Goal: Task Accomplishment & Management: Use online tool/utility

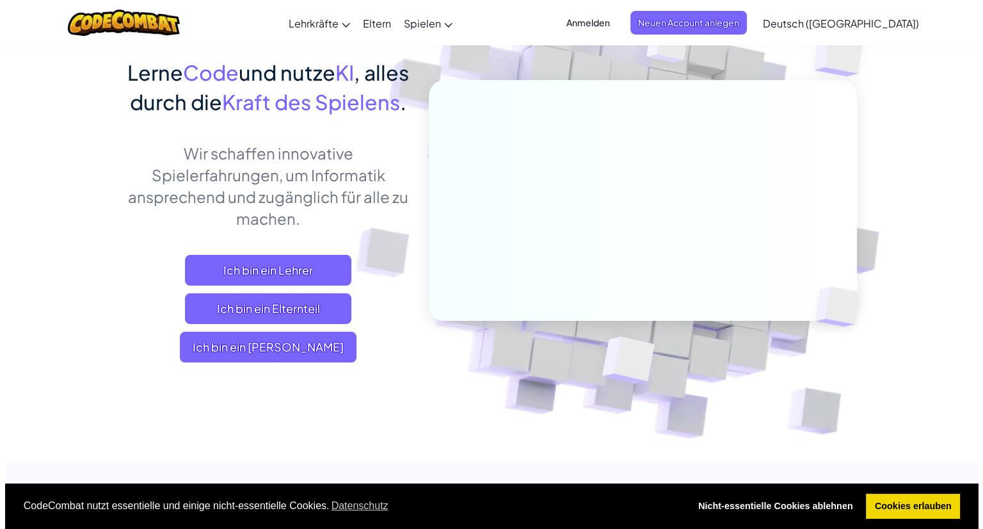
scroll to position [97, 0]
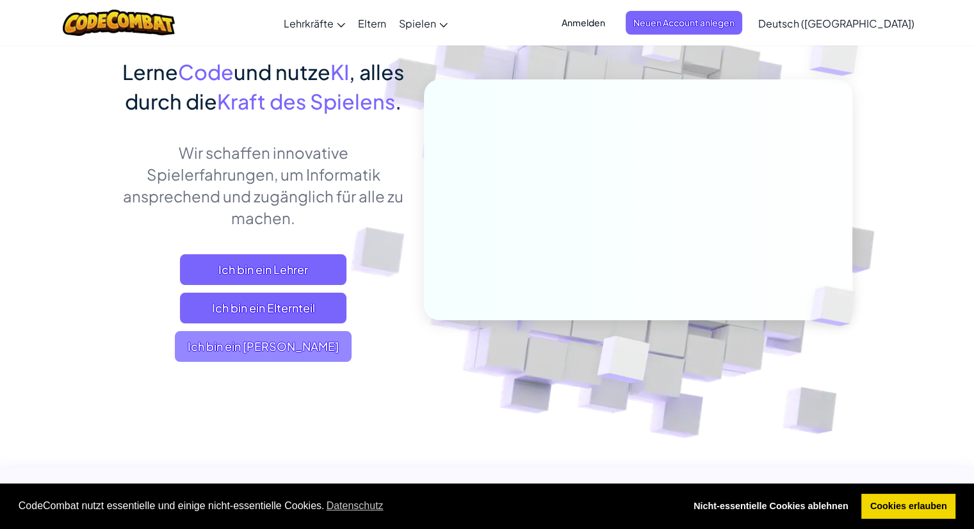
click at [304, 362] on span "Ich bin ein [PERSON_NAME]" at bounding box center [263, 346] width 177 height 31
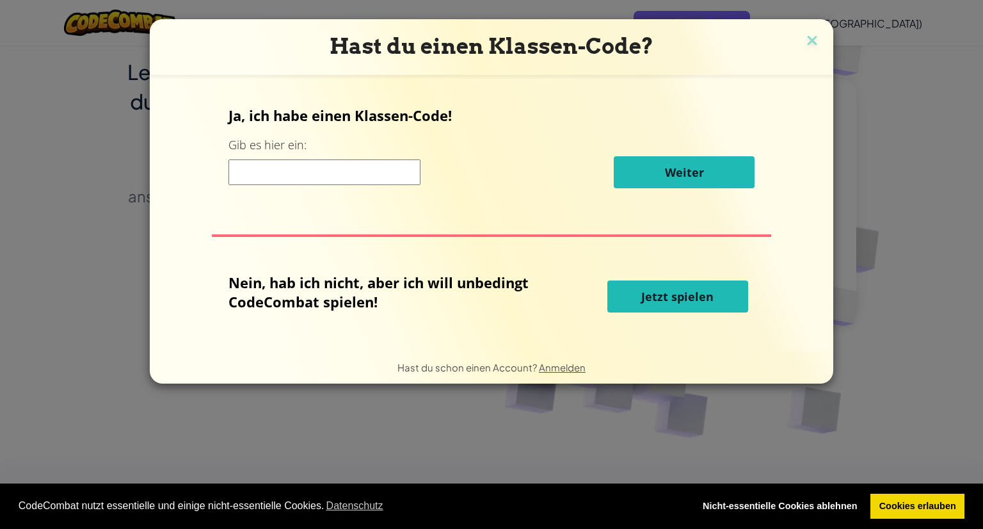
click at [369, 188] on div "Ja, ich habe einen Klassen-Code! Gib es hier ein: Weiter" at bounding box center [492, 152] width 526 height 92
click at [377, 170] on input at bounding box center [325, 172] width 192 height 26
click at [656, 294] on span "Jetzt spielen" at bounding box center [677, 296] width 72 height 15
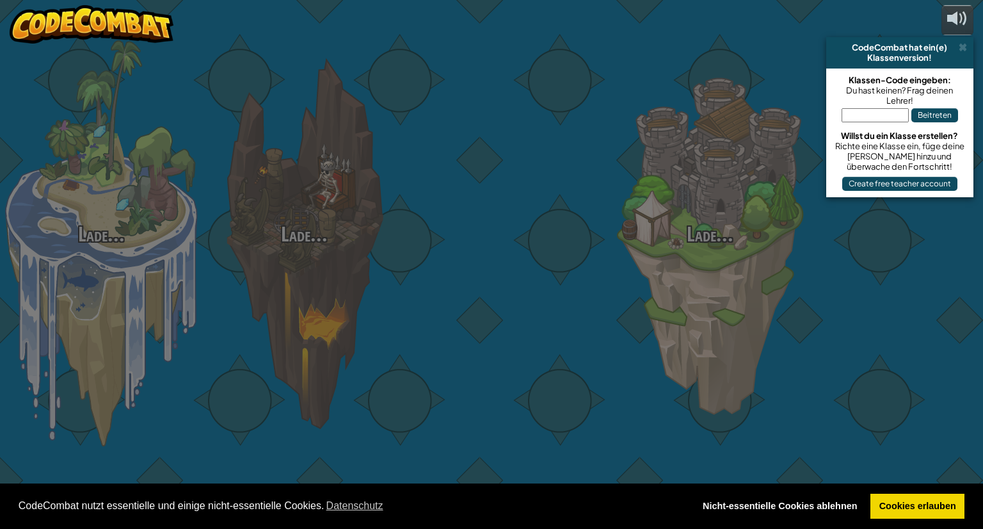
select select "de-DE"
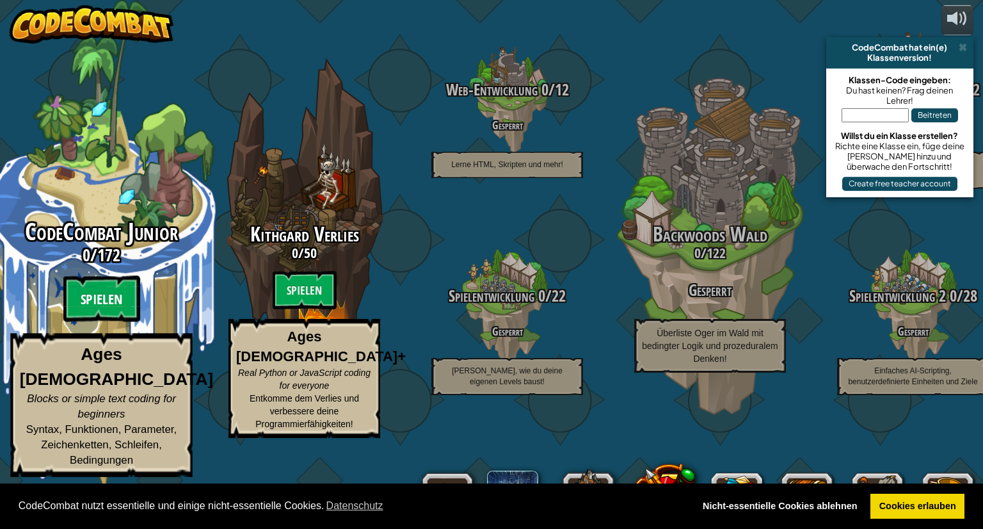
click at [97, 322] on btn "Spielen" at bounding box center [101, 299] width 77 height 46
select select "de-DE"
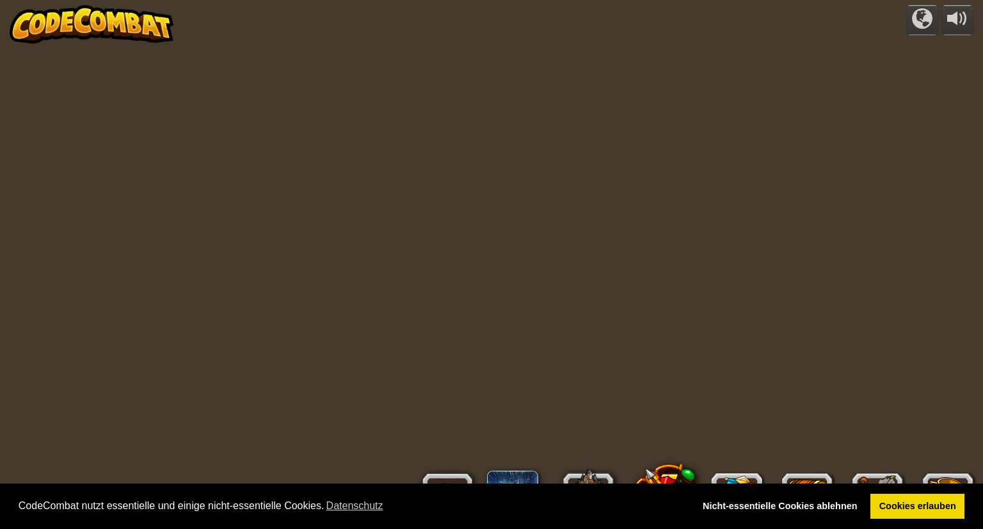
select select "de-DE"
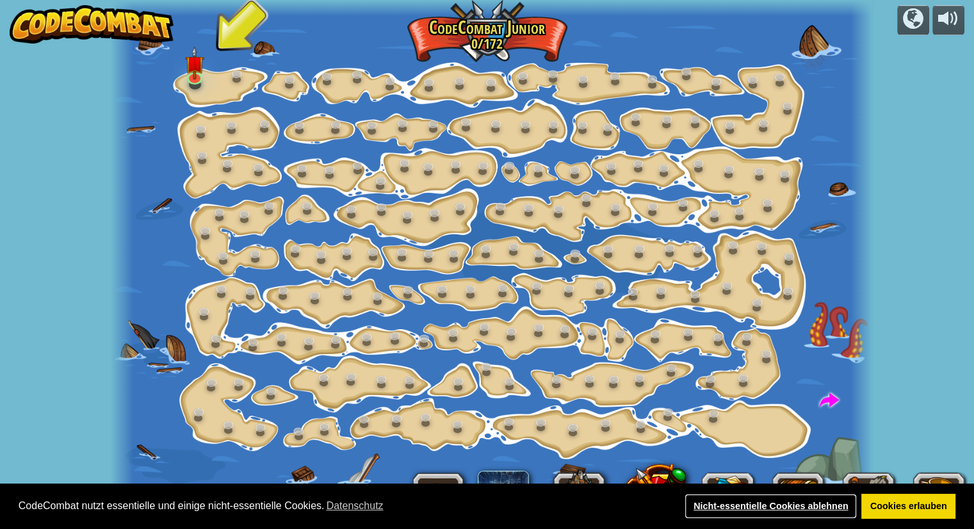
click at [830, 508] on link "Nicht-essentielle Cookies ablehnen" at bounding box center [770, 507] width 172 height 26
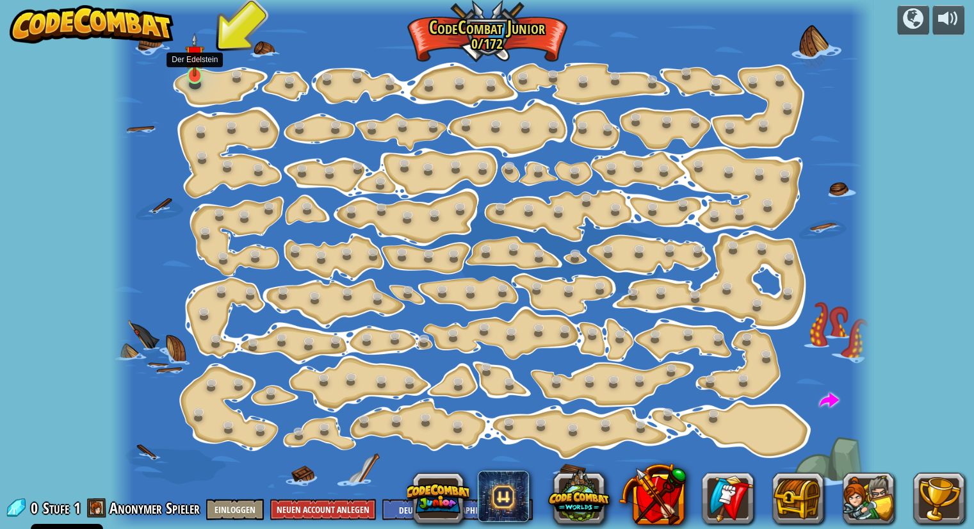
click at [199, 70] on img at bounding box center [194, 55] width 19 height 44
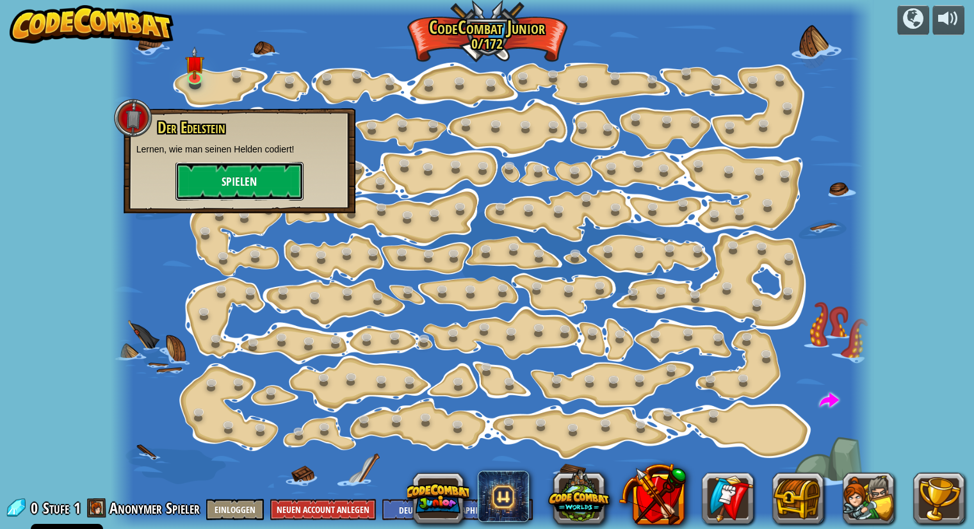
click at [275, 187] on button "Spielen" at bounding box center [239, 181] width 128 height 38
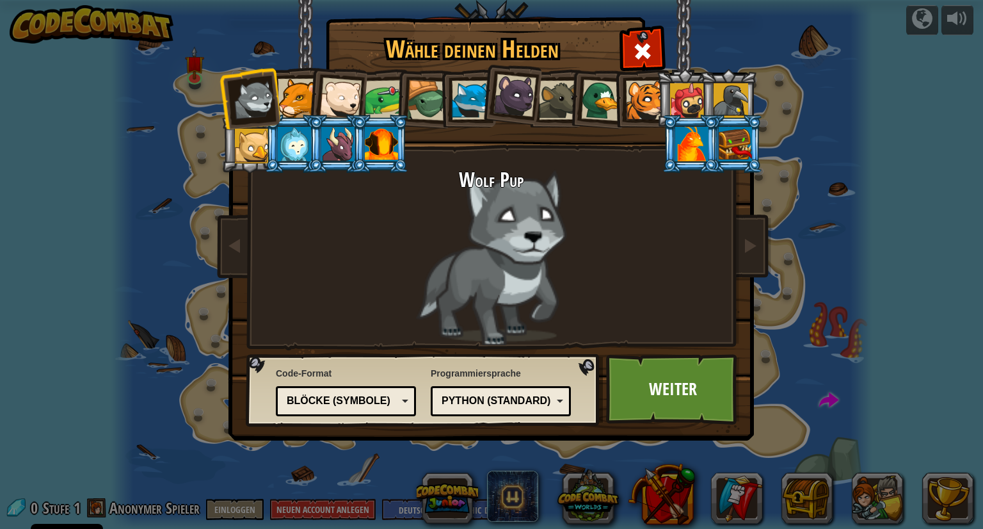
click at [305, 95] on div at bounding box center [297, 98] width 39 height 39
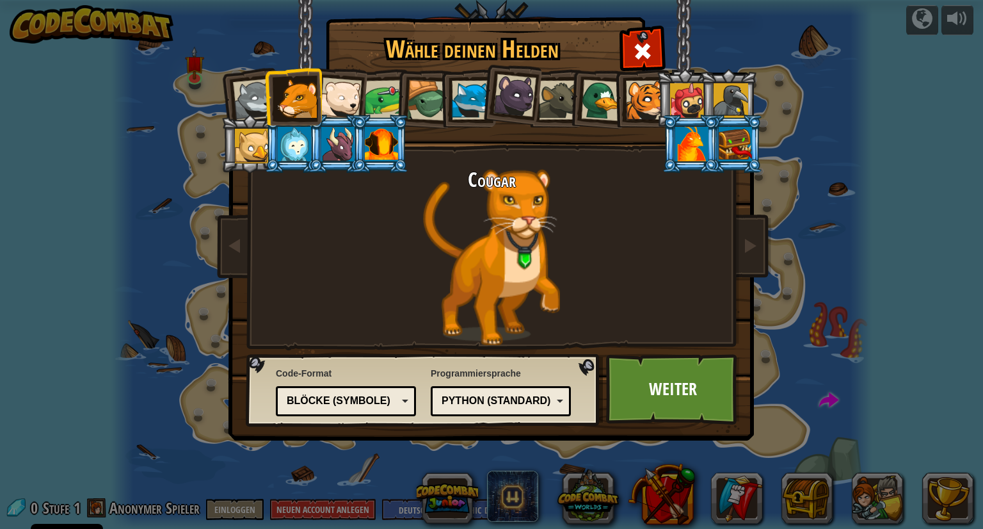
click at [743, 91] on div at bounding box center [731, 100] width 35 height 35
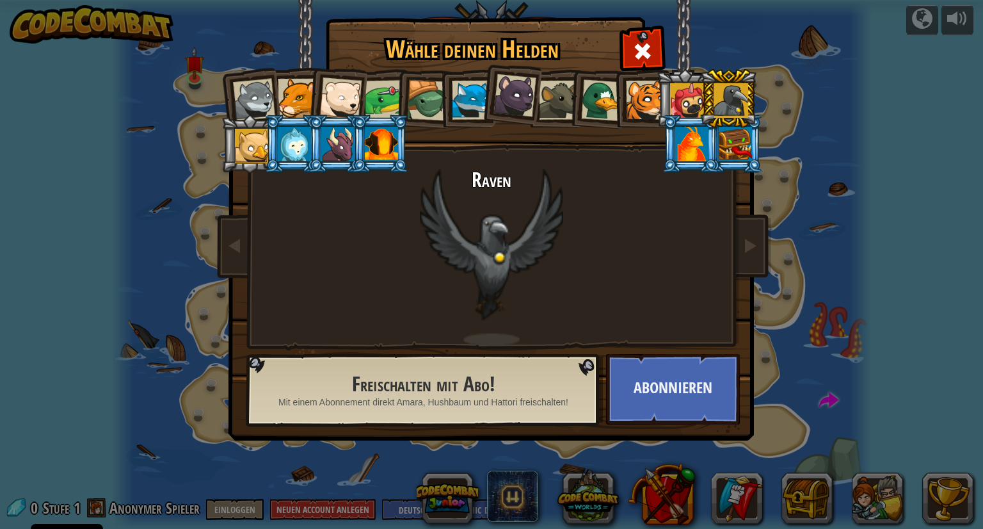
click at [369, 144] on div at bounding box center [381, 144] width 33 height 35
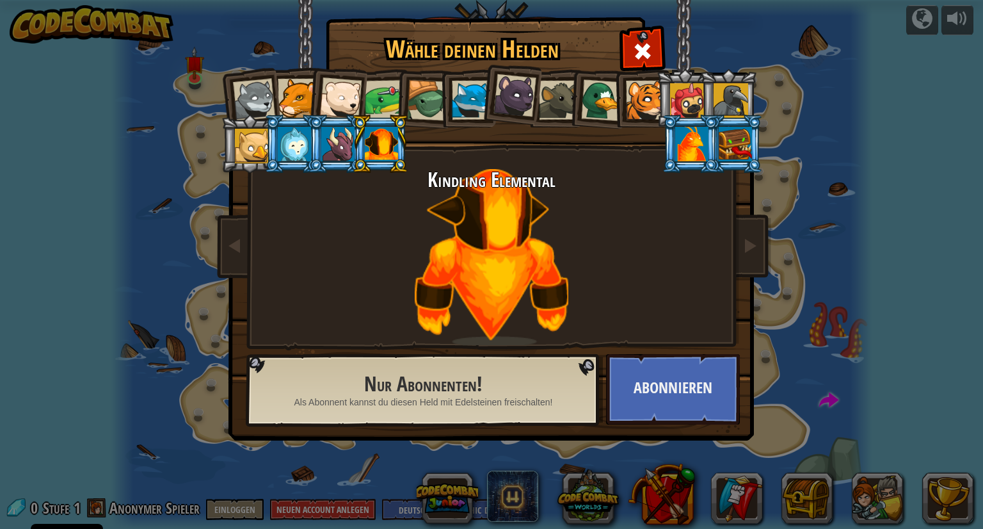
click at [297, 152] on div at bounding box center [294, 144] width 33 height 35
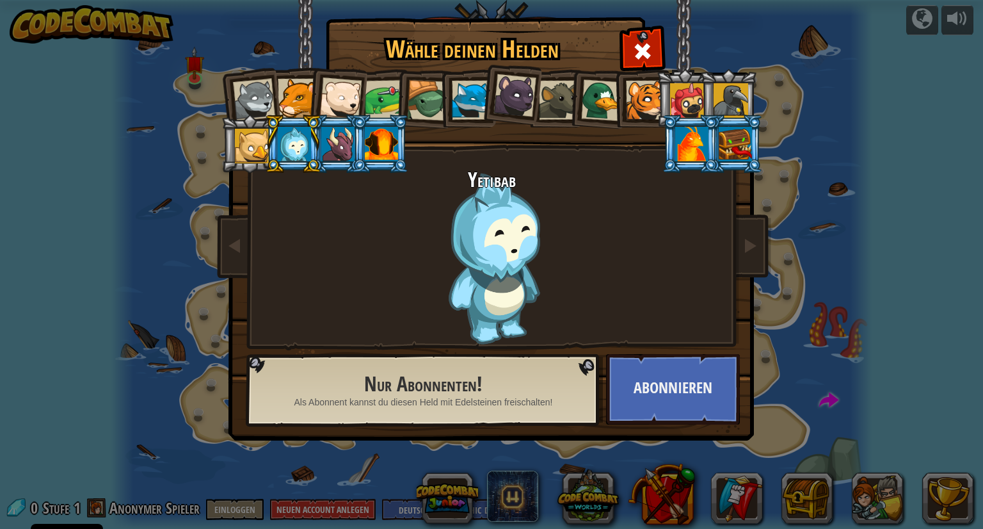
click at [486, 92] on li at bounding box center [510, 93] width 63 height 64
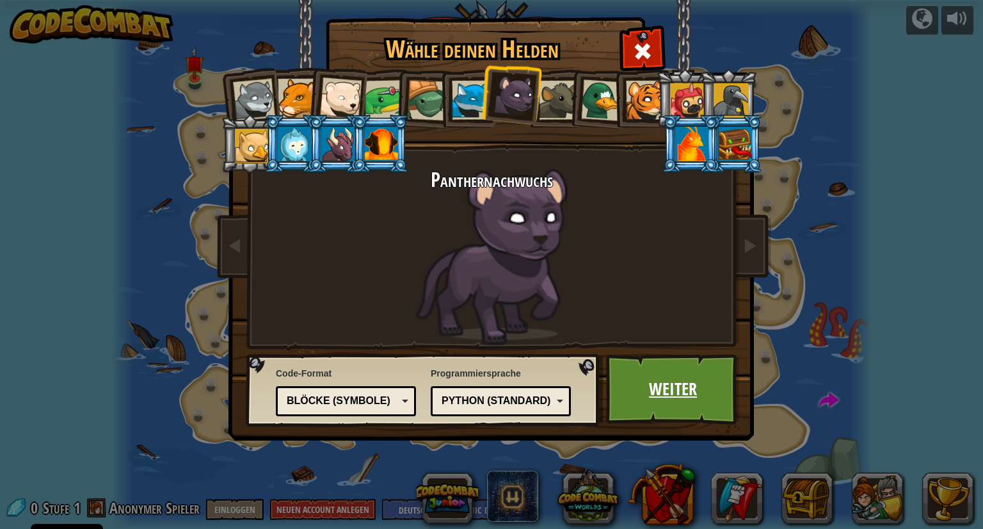
click at [662, 366] on link "Weiter" at bounding box center [673, 389] width 134 height 70
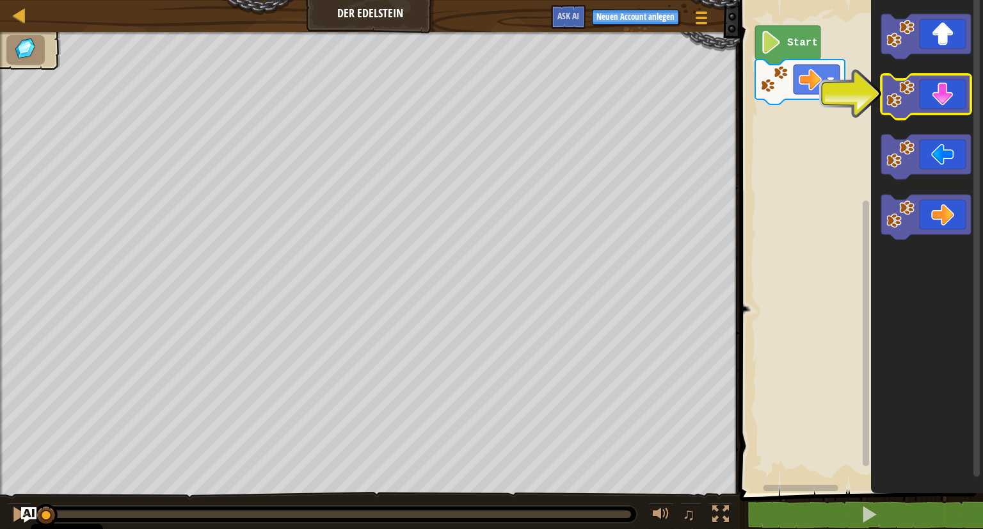
click at [954, 108] on icon "Blockly Arbeitsbereich" at bounding box center [926, 96] width 90 height 45
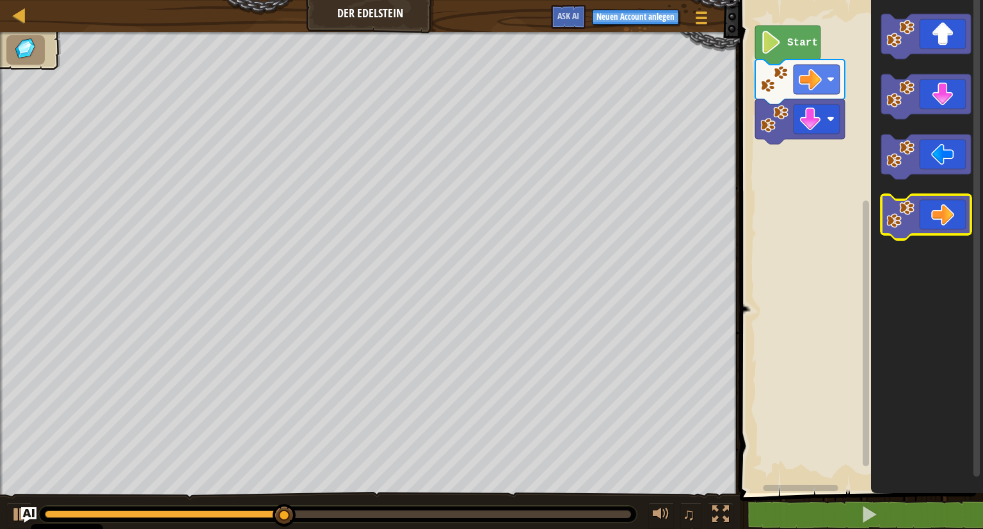
click at [912, 229] on icon "Blockly Arbeitsbereich" at bounding box center [926, 217] width 90 height 45
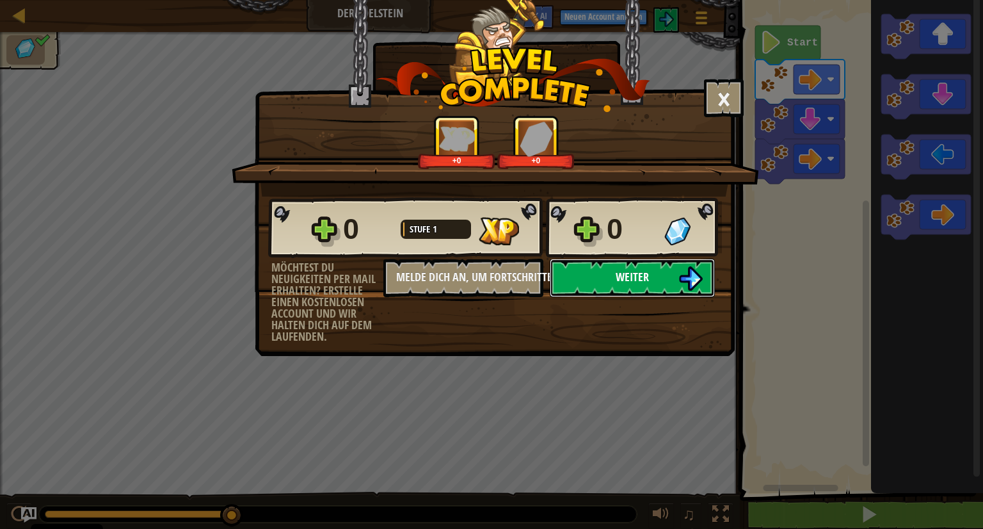
click at [629, 286] on button "Weiter" at bounding box center [632, 278] width 165 height 38
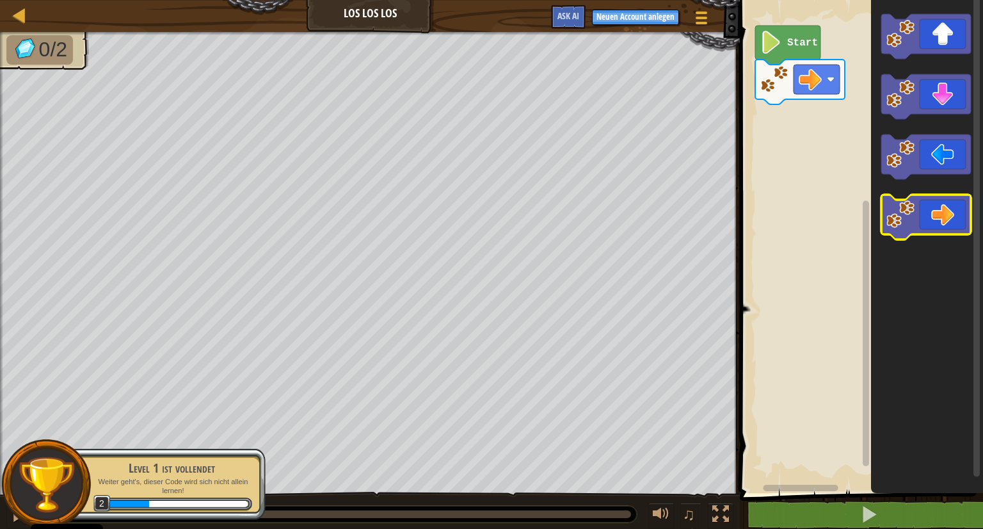
click at [941, 209] on icon "Blockly Arbeitsbereich" at bounding box center [926, 217] width 90 height 45
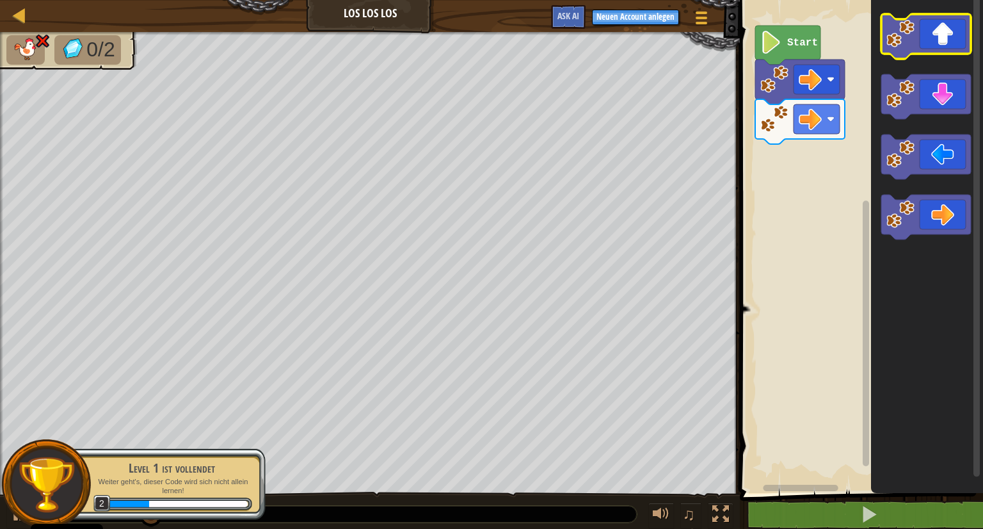
click at [932, 21] on icon "Blockly Arbeitsbereich" at bounding box center [926, 36] width 90 height 45
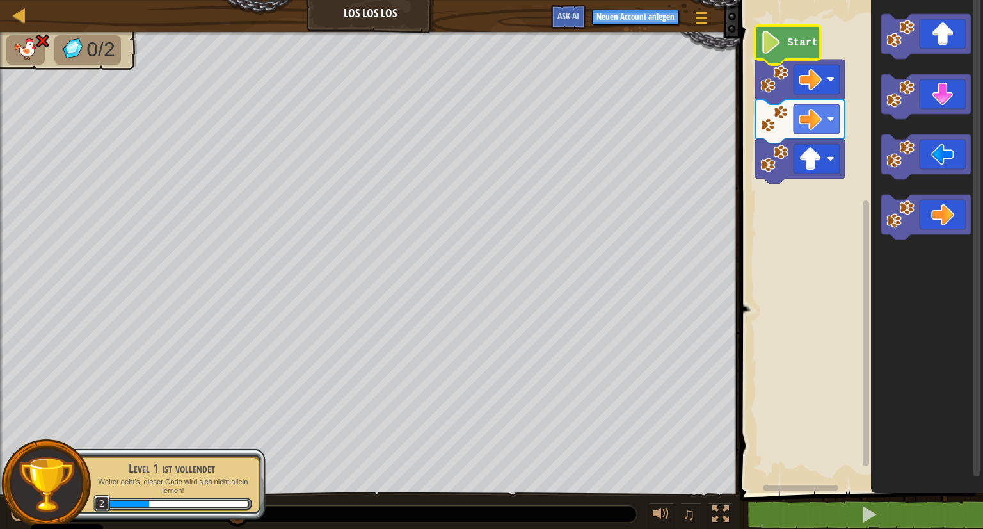
click at [791, 47] on text "Start" at bounding box center [802, 43] width 31 height 12
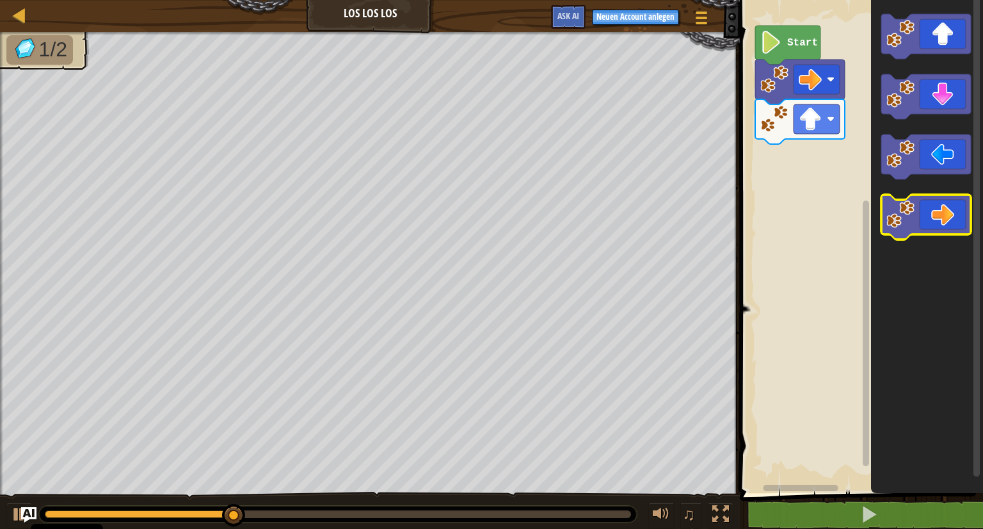
click at [927, 216] on icon "Blockly Arbeitsbereich" at bounding box center [926, 217] width 90 height 45
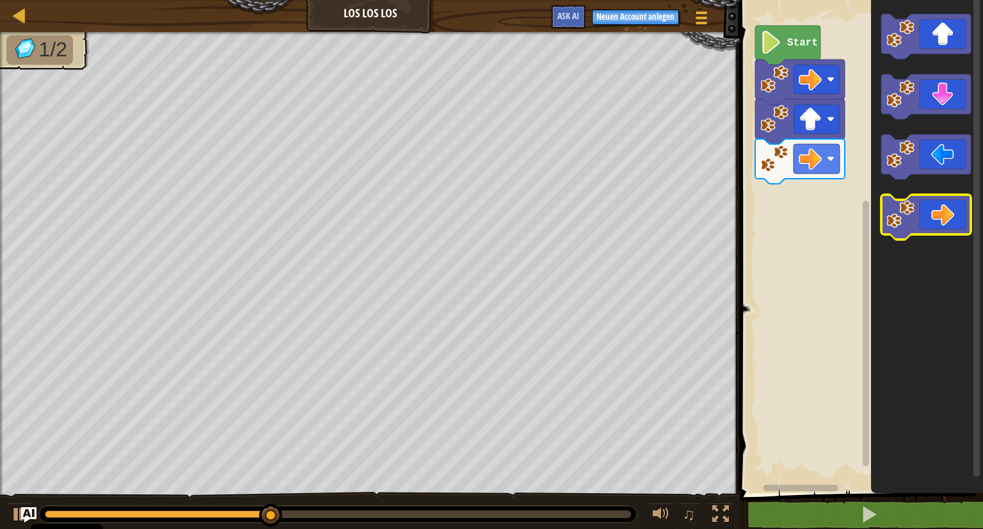
click at [927, 216] on icon "Blockly Arbeitsbereich" at bounding box center [926, 217] width 90 height 45
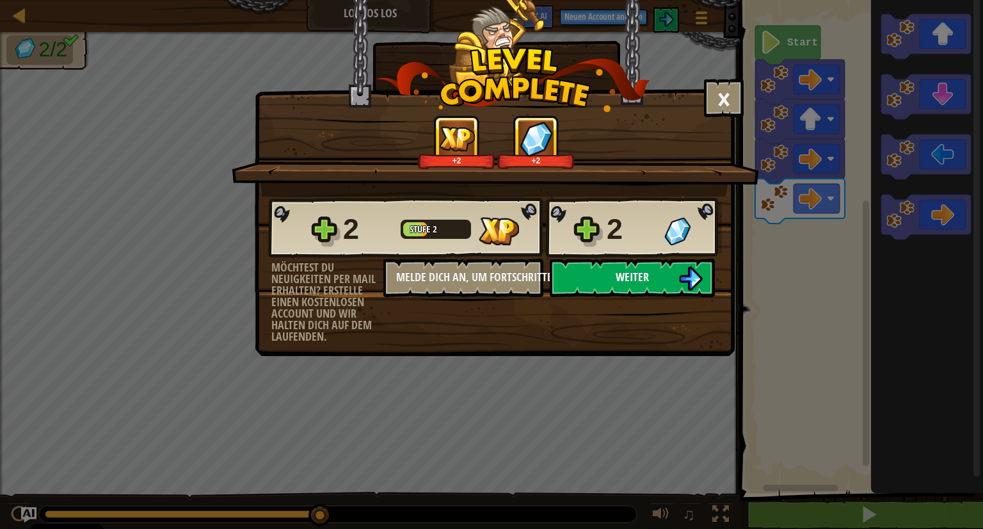
click at [612, 277] on button "Weiter" at bounding box center [632, 278] width 165 height 38
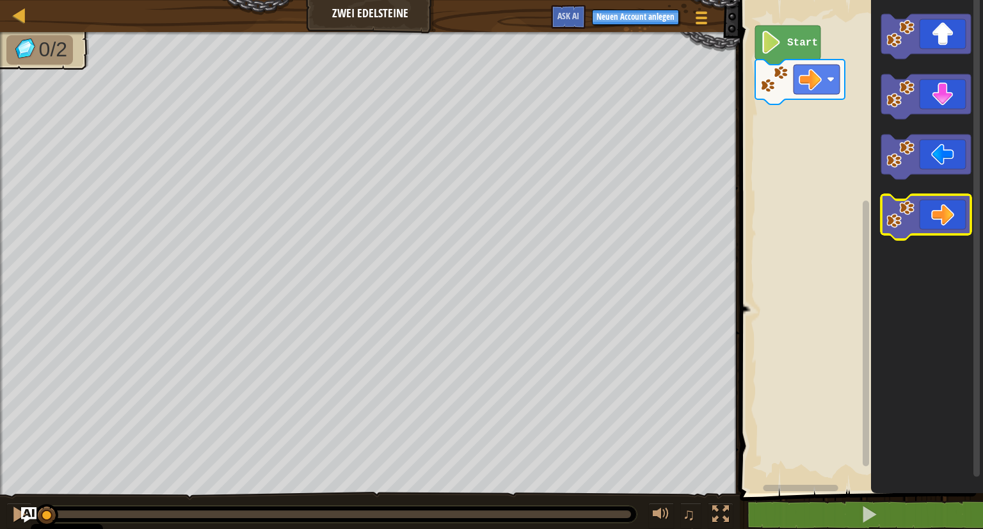
click at [957, 213] on icon "Blockly Arbeitsbereich" at bounding box center [926, 217] width 90 height 45
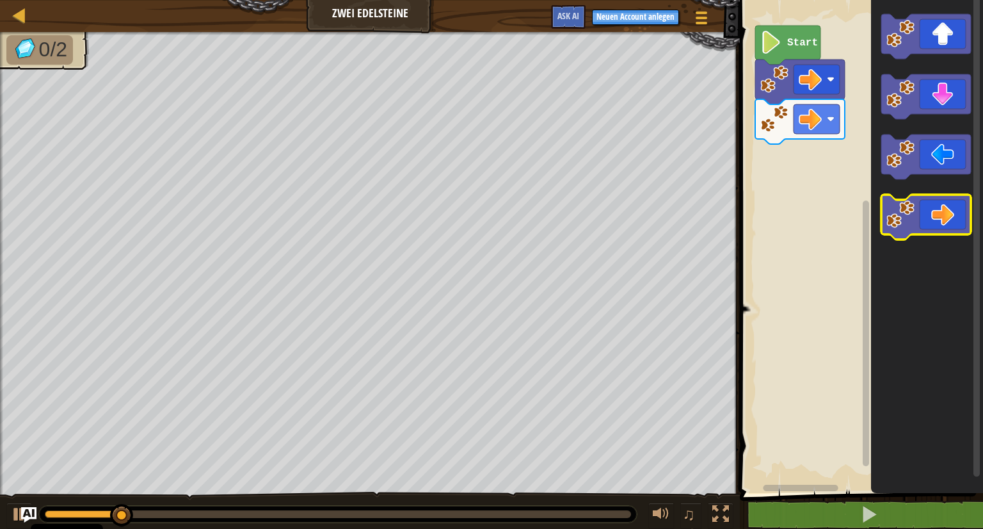
click at [957, 213] on icon "Blockly Arbeitsbereich" at bounding box center [926, 217] width 90 height 45
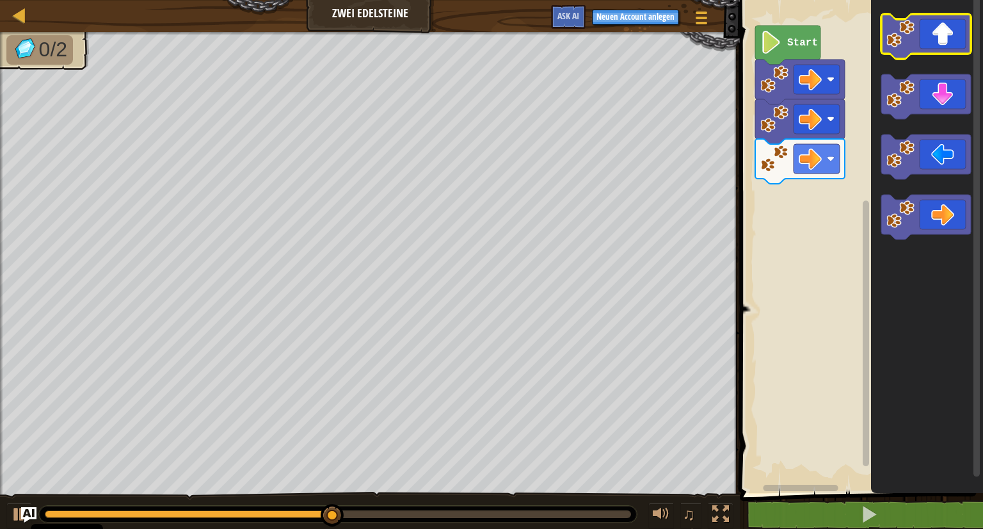
click at [944, 26] on icon "Blockly Arbeitsbereich" at bounding box center [926, 36] width 90 height 45
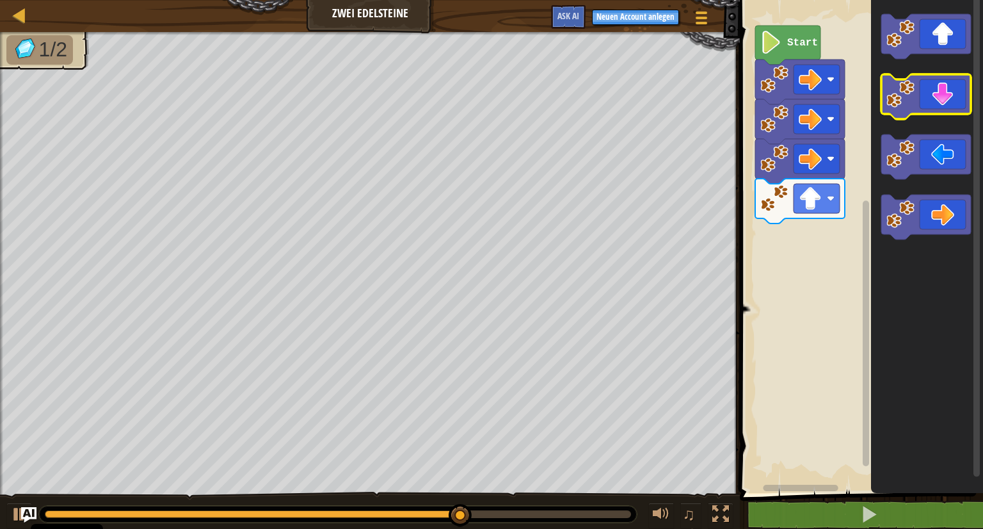
click at [933, 101] on icon "Blockly Arbeitsbereich" at bounding box center [926, 96] width 90 height 45
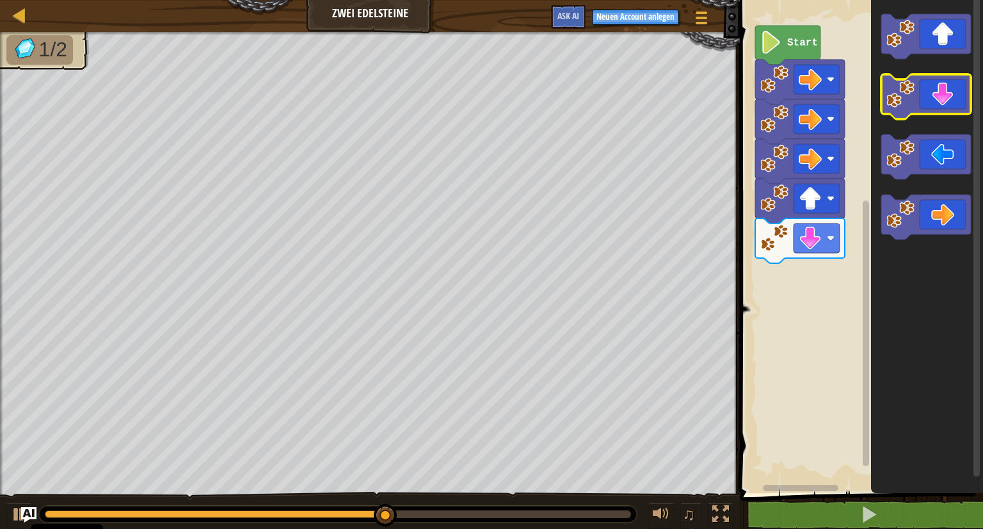
click at [933, 101] on icon "Blockly Arbeitsbereich" at bounding box center [926, 96] width 90 height 45
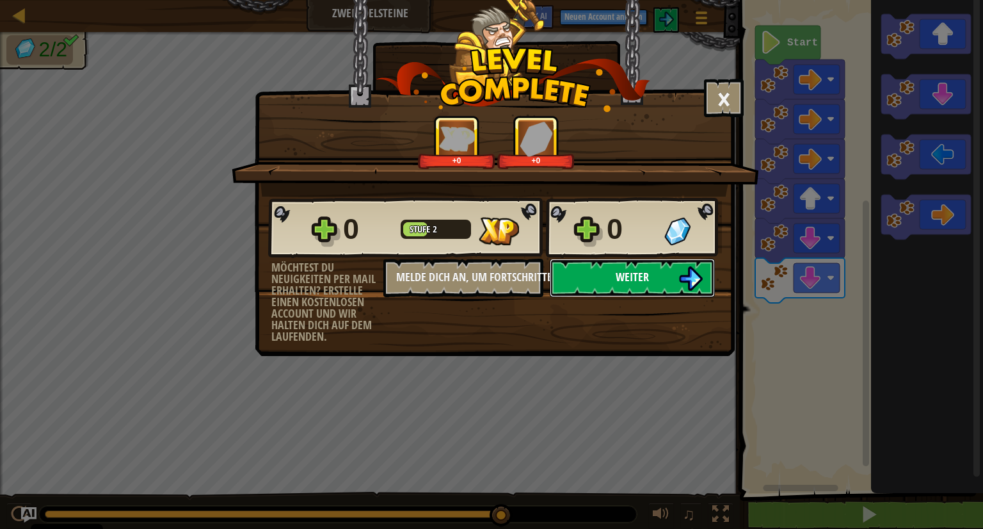
click at [609, 271] on button "Weiter" at bounding box center [632, 278] width 165 height 38
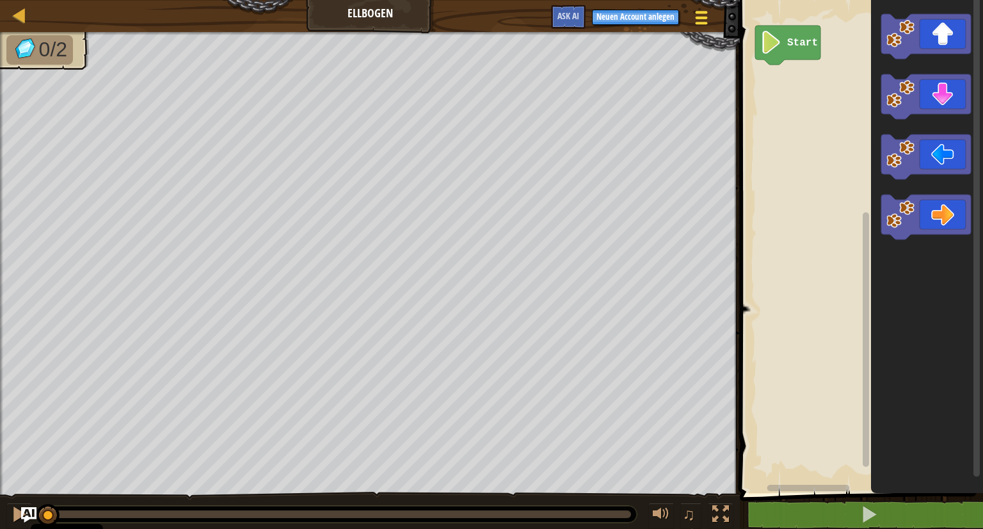
click at [697, 12] on span at bounding box center [702, 12] width 12 height 3
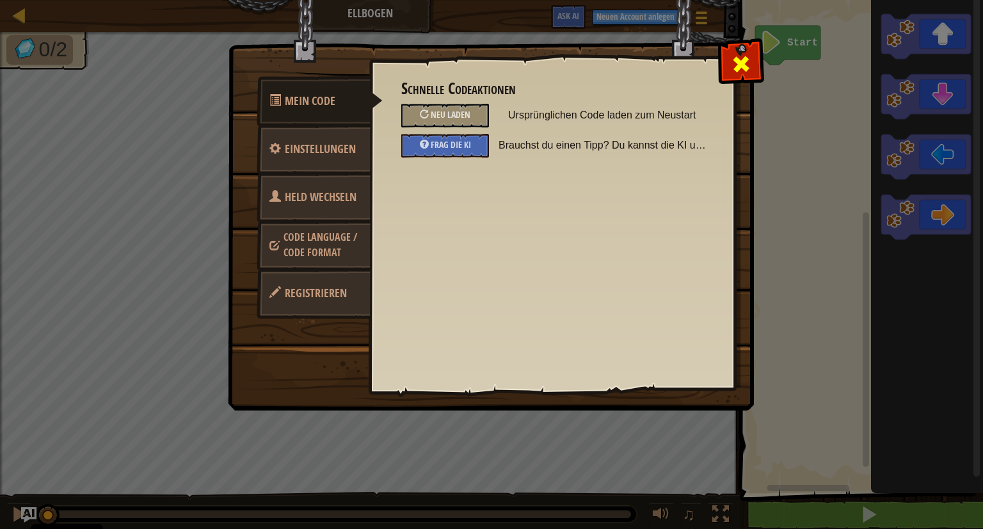
click at [743, 67] on span at bounding box center [741, 64] width 20 height 20
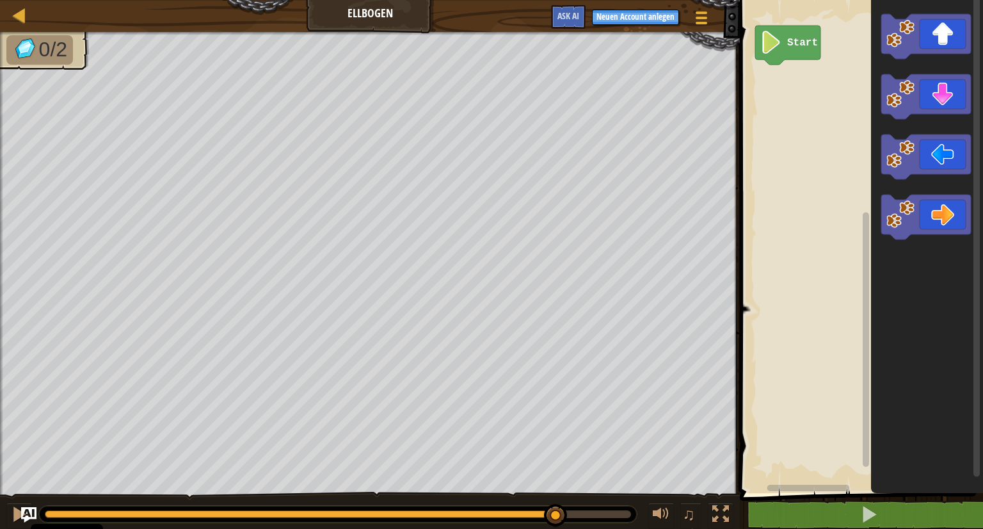
click at [556, 510] on div "0:04.3 Aktuell: 0:00.0 Gesamt: 0:05.0" at bounding box center [338, 514] width 586 height 8
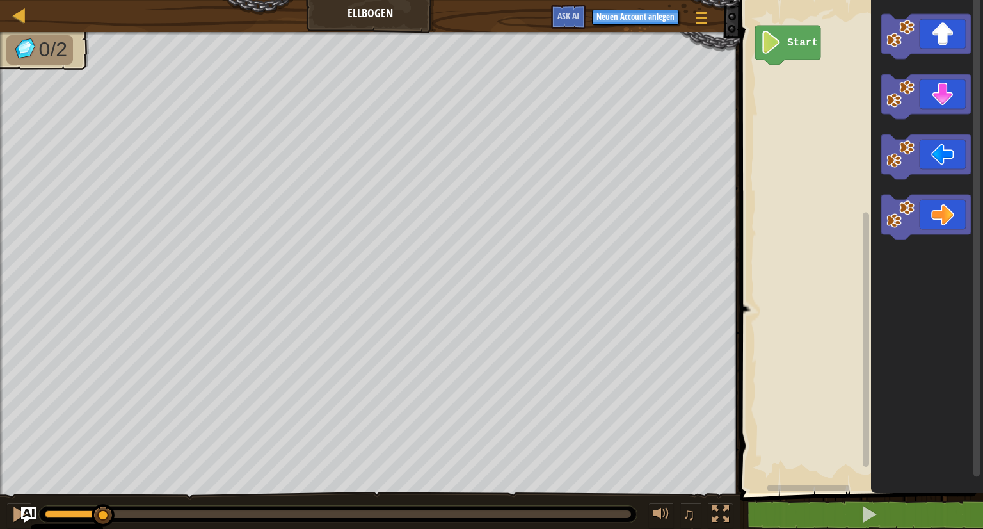
click at [102, 515] on div at bounding box center [74, 514] width 59 height 8
click at [938, 104] on icon "Blockly Arbeitsbereich" at bounding box center [926, 96] width 90 height 45
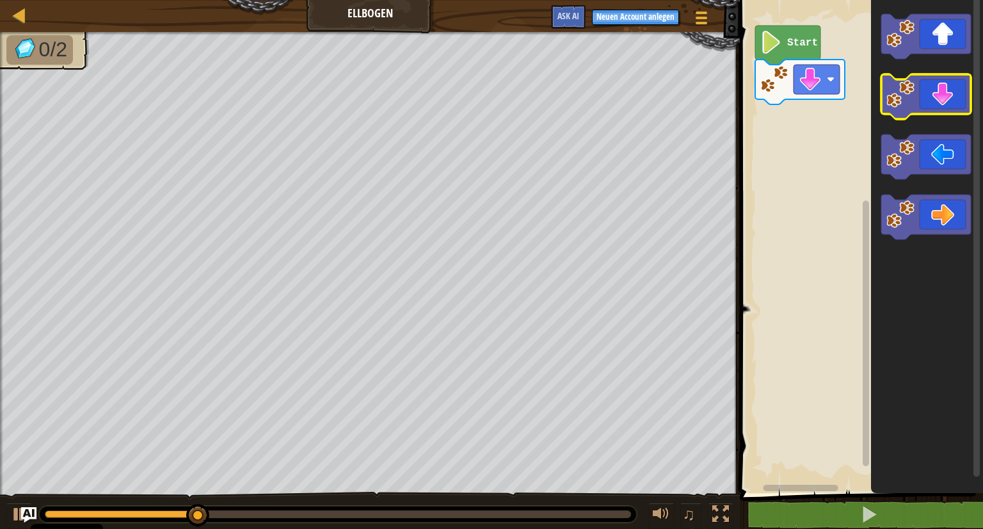
click at [938, 104] on icon "Blockly Arbeitsbereich" at bounding box center [926, 96] width 90 height 45
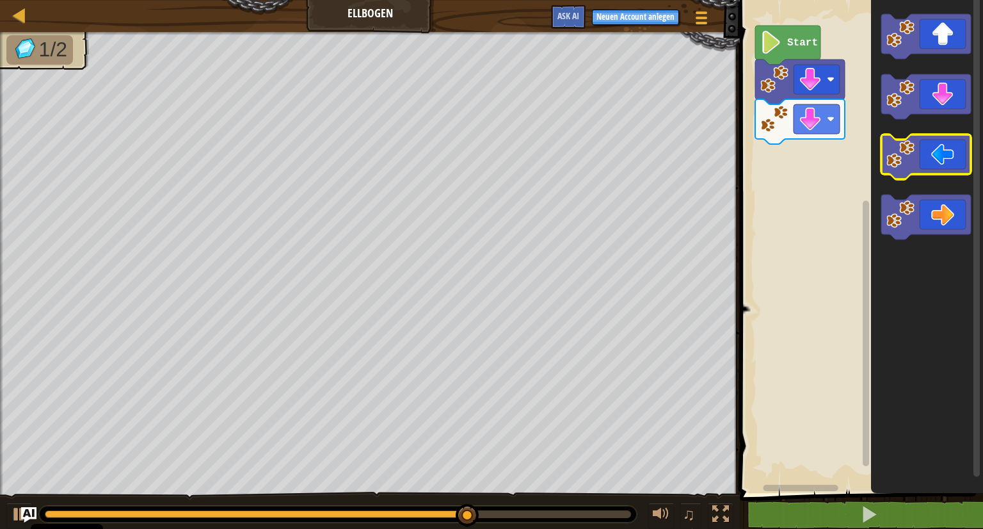
click at [936, 156] on icon "Blockly Arbeitsbereich" at bounding box center [926, 156] width 90 height 45
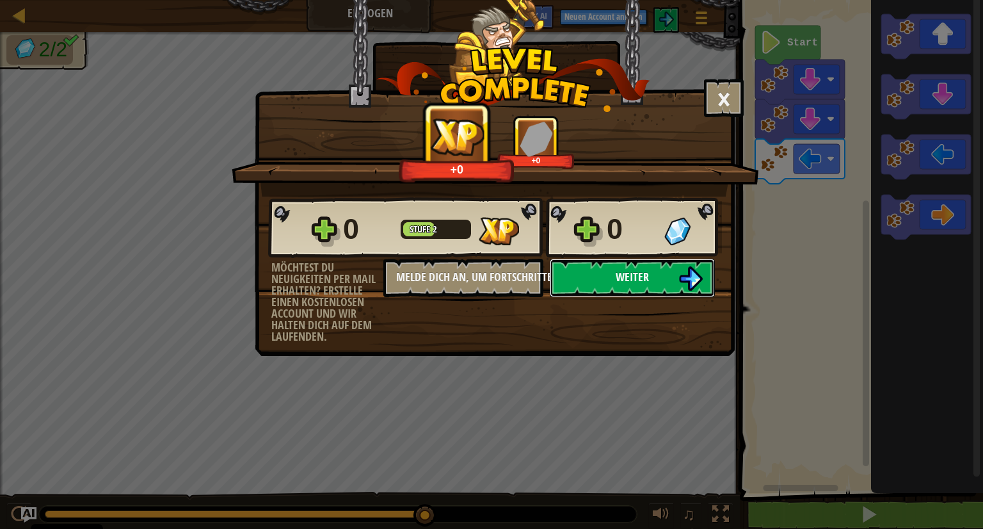
click at [627, 287] on button "Weiter" at bounding box center [632, 278] width 165 height 38
